Goal: Information Seeking & Learning: Learn about a topic

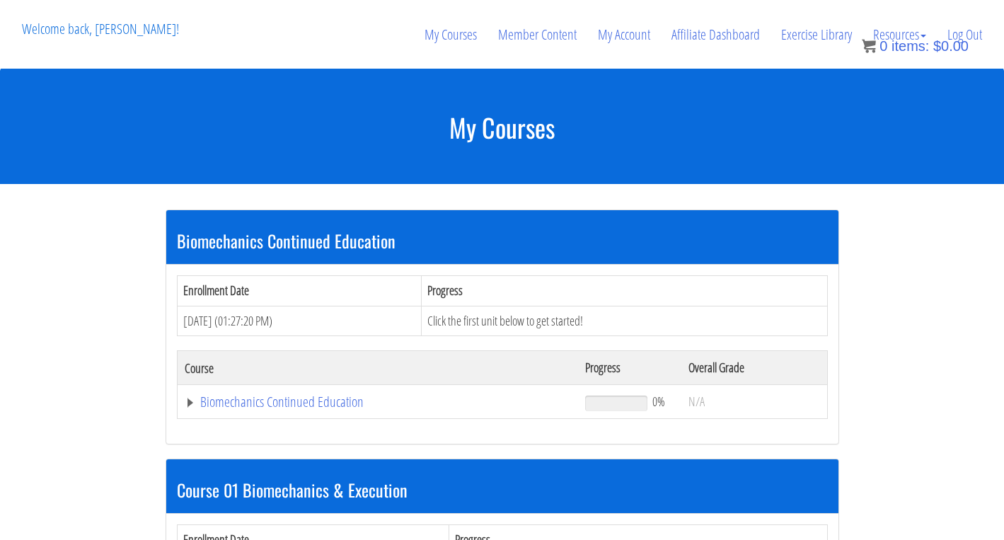
scroll to position [429, 0]
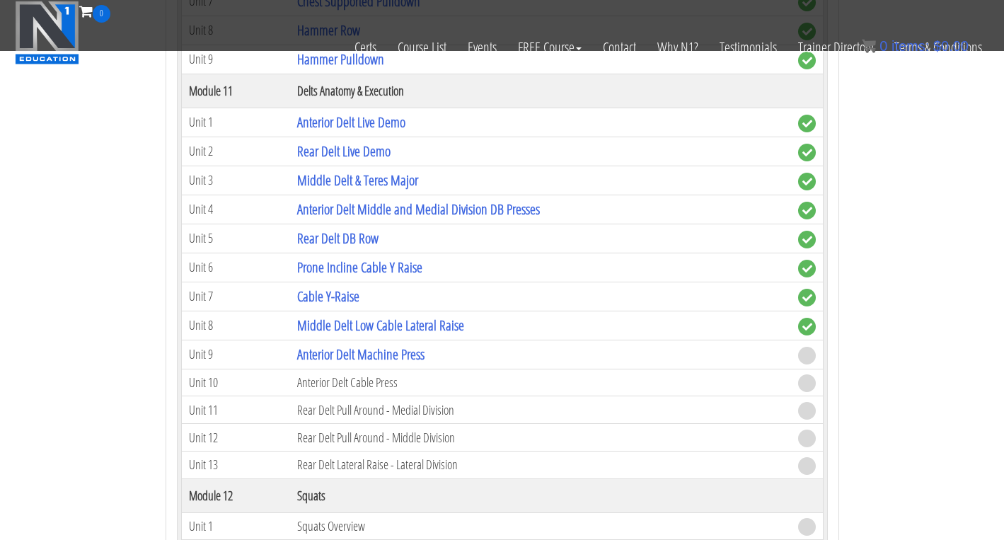
scroll to position [3032, 0]
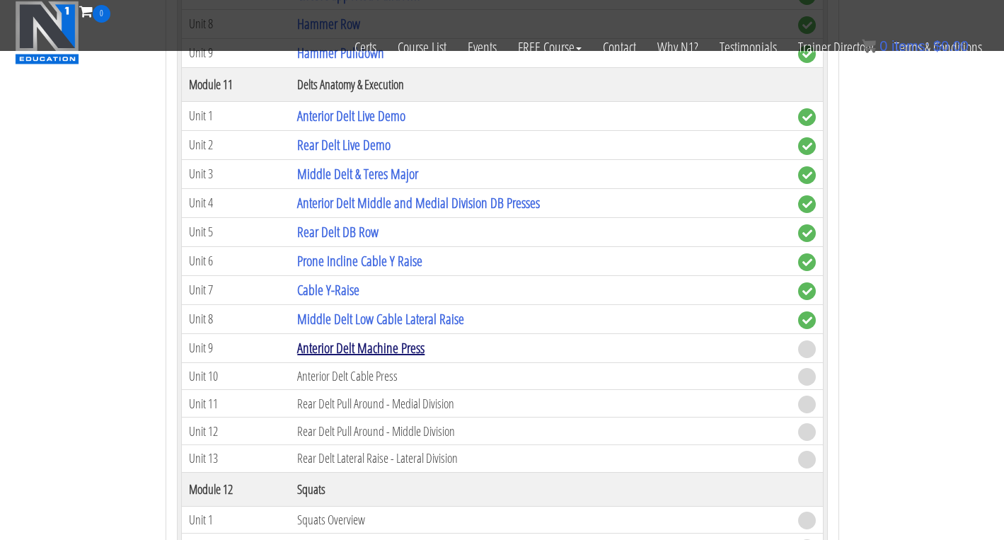
click at [409, 352] on link "Anterior Delt Machine Press" at bounding box center [360, 347] width 127 height 19
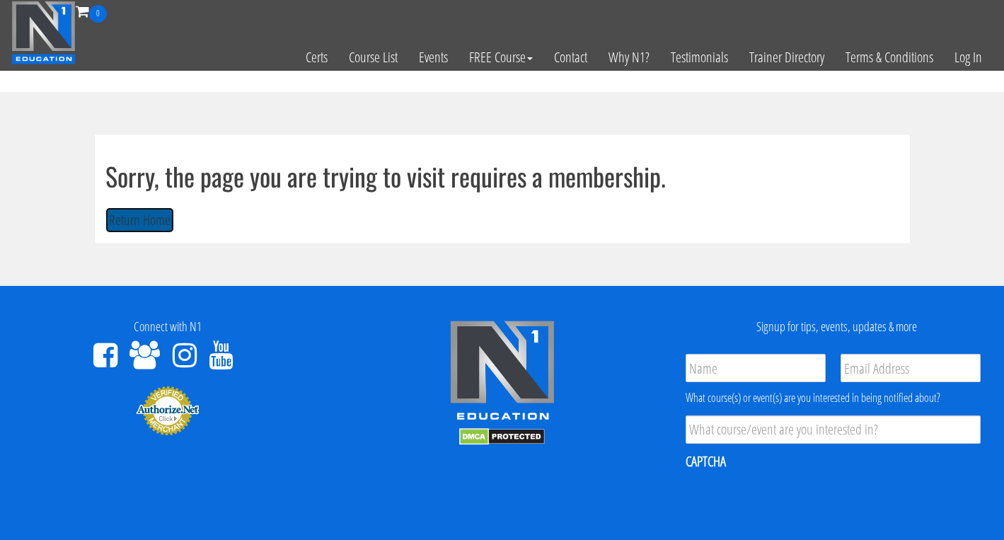
click at [124, 230] on button "Return Home" at bounding box center [139, 220] width 69 height 26
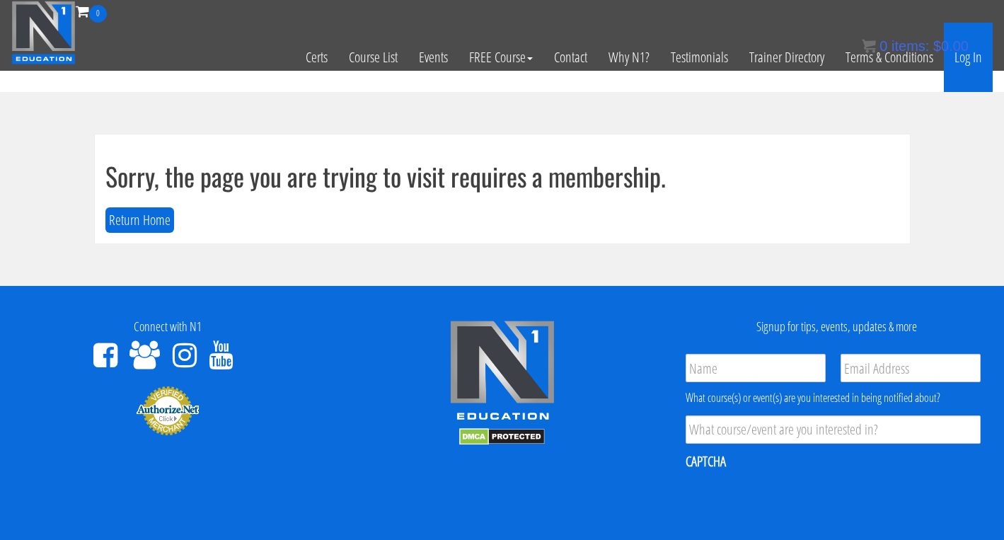
click at [970, 66] on link "Log In" at bounding box center [968, 57] width 49 height 69
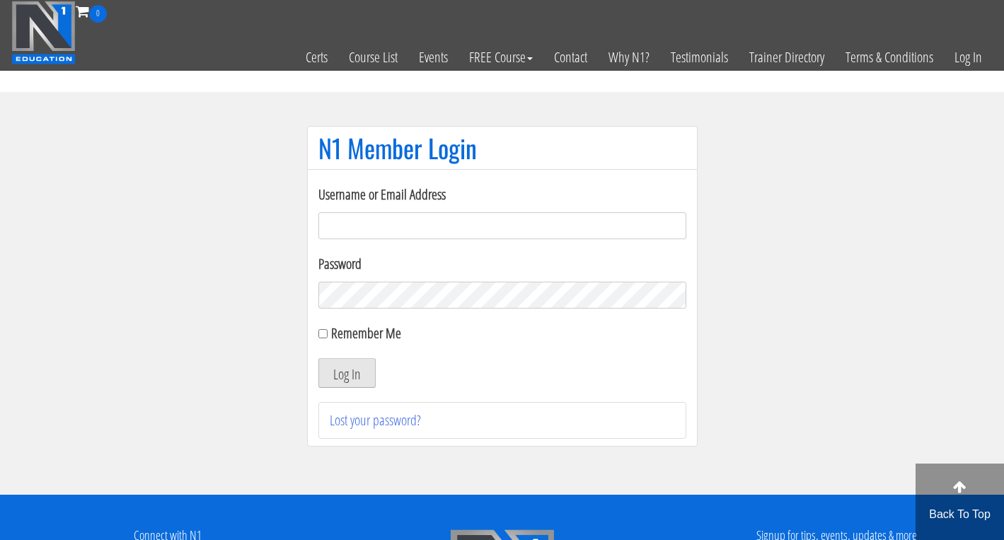
type input "dana@dofitnessco.com"
click at [332, 367] on button "Log In" at bounding box center [346, 373] width 57 height 30
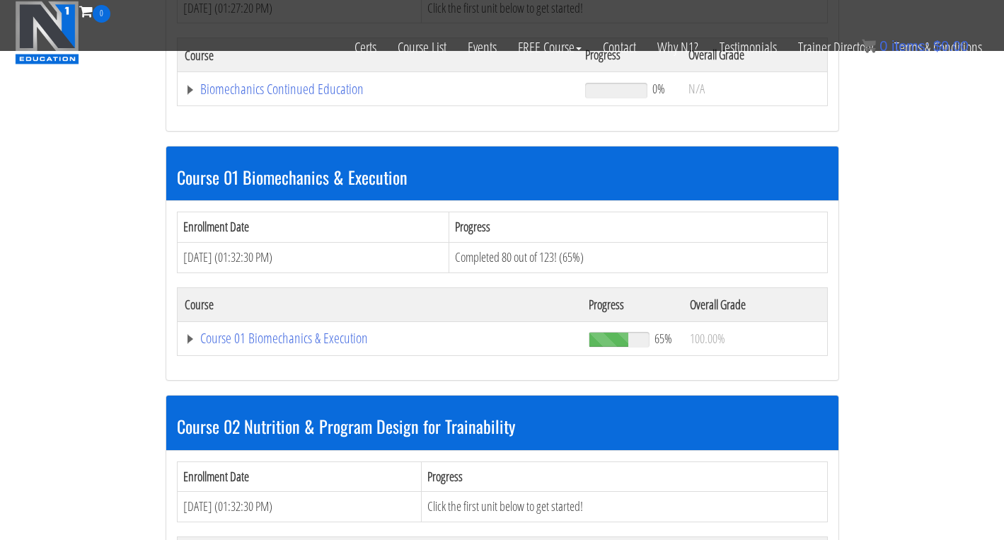
scroll to position [310, 0]
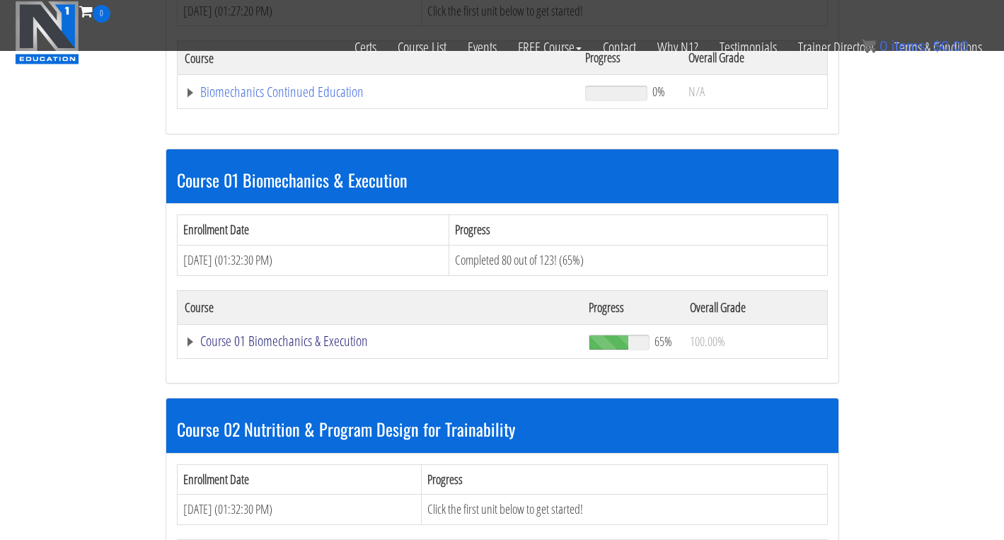
click at [347, 99] on link "Course 01 Biomechanics & Execution" at bounding box center [378, 92] width 387 height 14
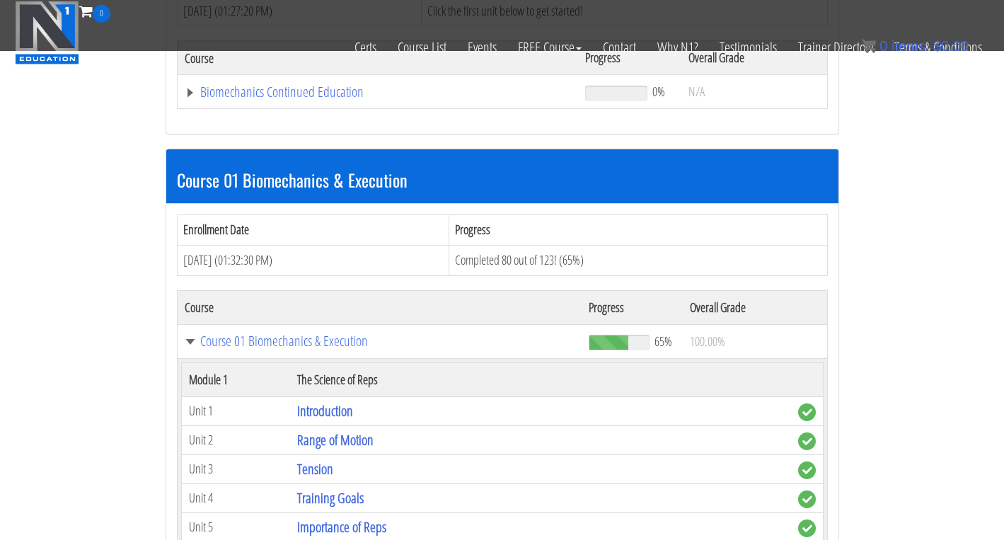
click at [369, 188] on h3 "Course 01 Biomechanics & Execution" at bounding box center [502, 179] width 651 height 18
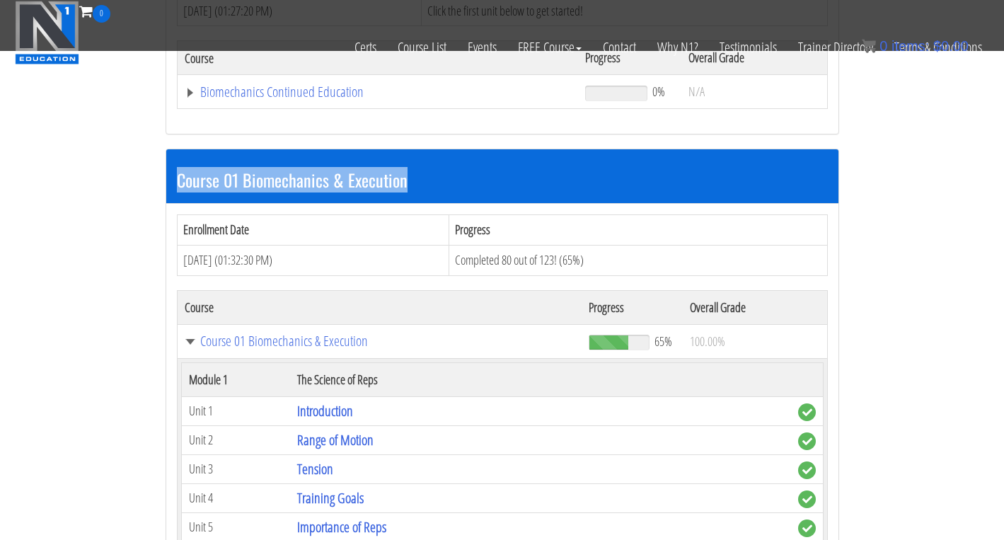
click at [369, 188] on h3 "Course 01 Biomechanics & Execution" at bounding box center [502, 179] width 651 height 18
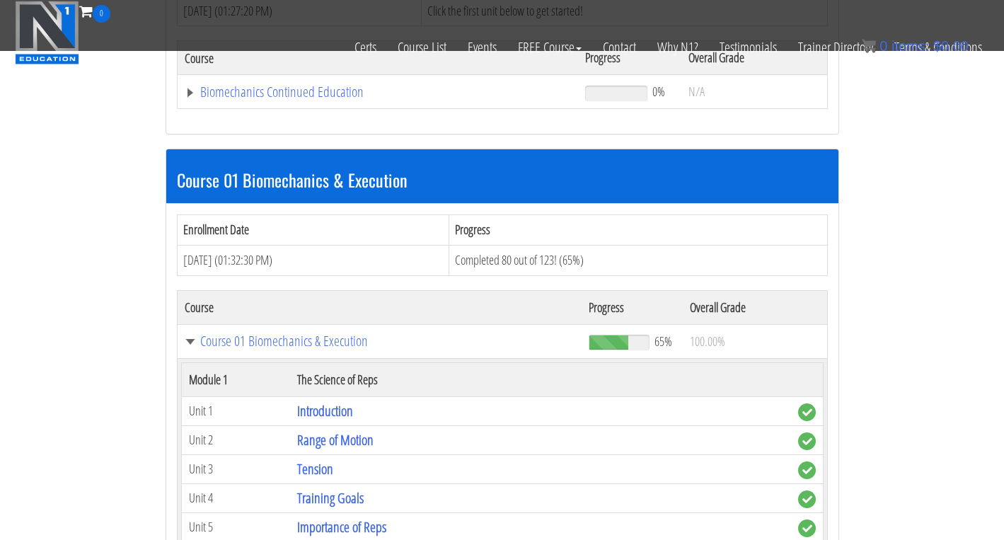
click at [460, 186] on h3 "Course 01 Biomechanics & Execution" at bounding box center [502, 179] width 651 height 18
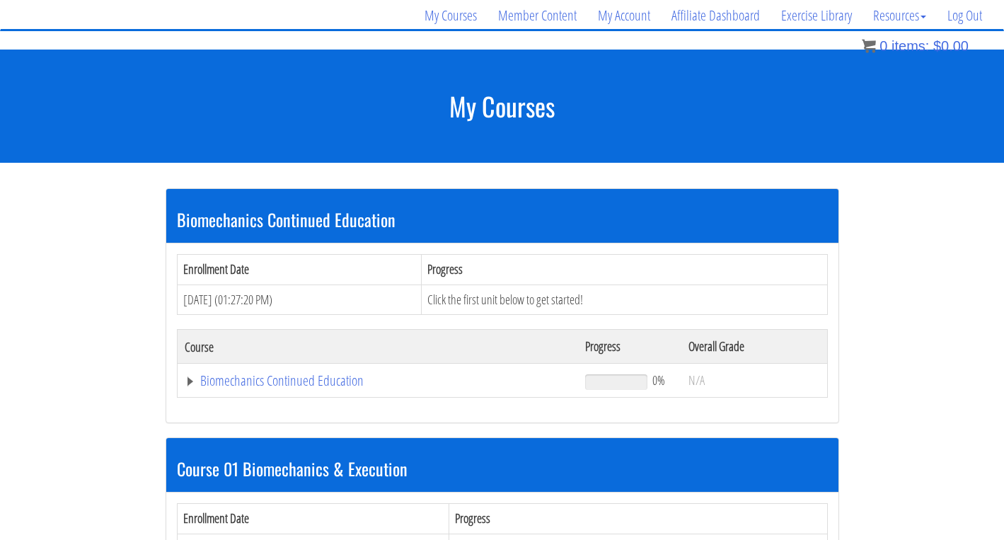
scroll to position [0, 0]
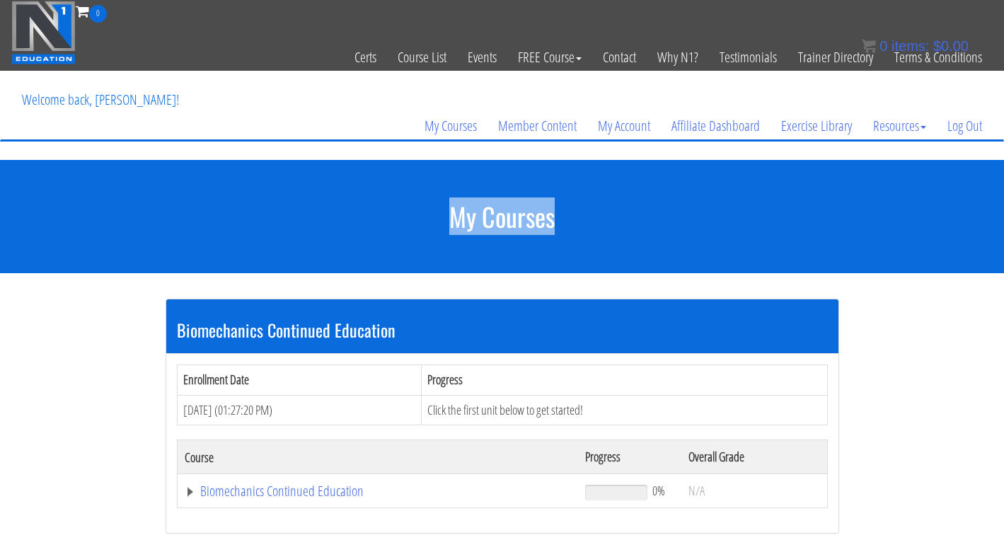
drag, startPoint x: 451, startPoint y: 227, endPoint x: 716, endPoint y: 227, distance: 265.2
click at [718, 227] on h1 "My Courses" at bounding box center [502, 216] width 1004 height 28
